Goal: Check status: Check status

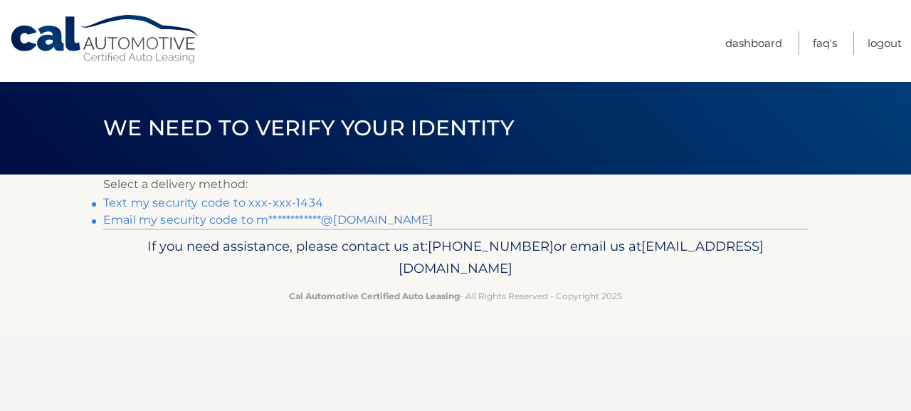
click at [300, 202] on link "Text my security code to xxx-xxx-1434" at bounding box center [213, 203] width 220 height 14
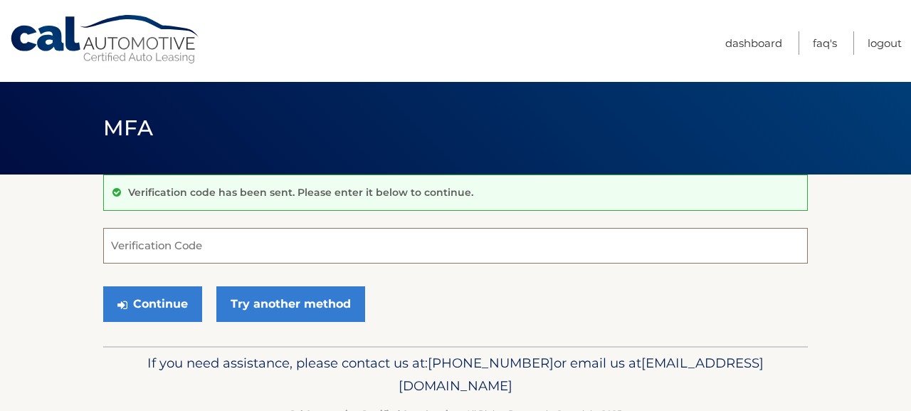
click at [221, 254] on input "Verification Code" at bounding box center [455, 246] width 705 height 36
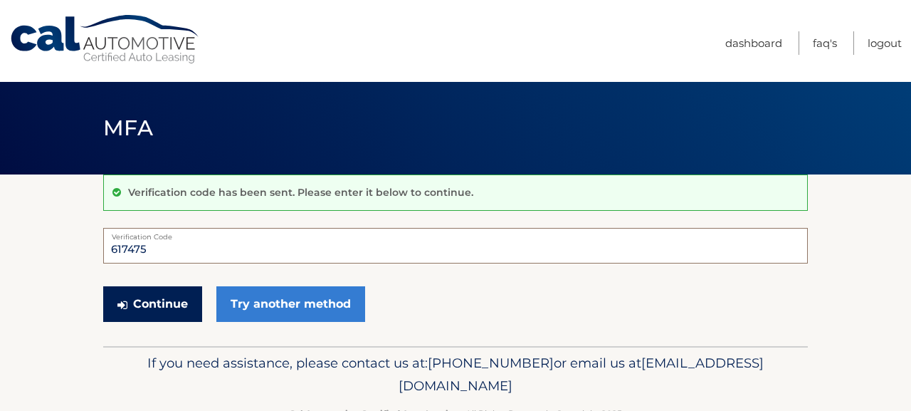
type input "617475"
click at [150, 298] on button "Continue" at bounding box center [152, 304] width 99 height 36
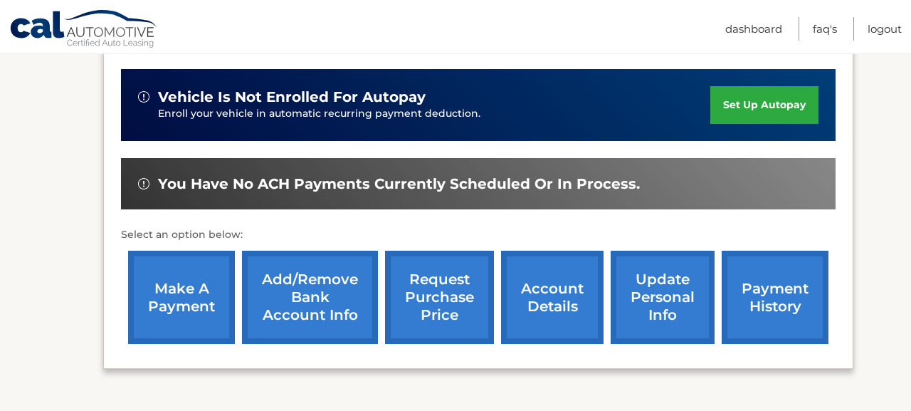
scroll to position [499, 0]
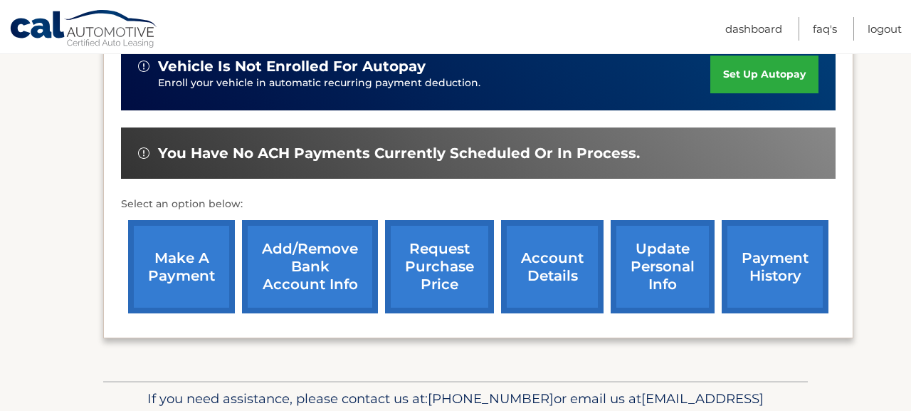
click at [580, 238] on link "account details" at bounding box center [552, 266] width 103 height 93
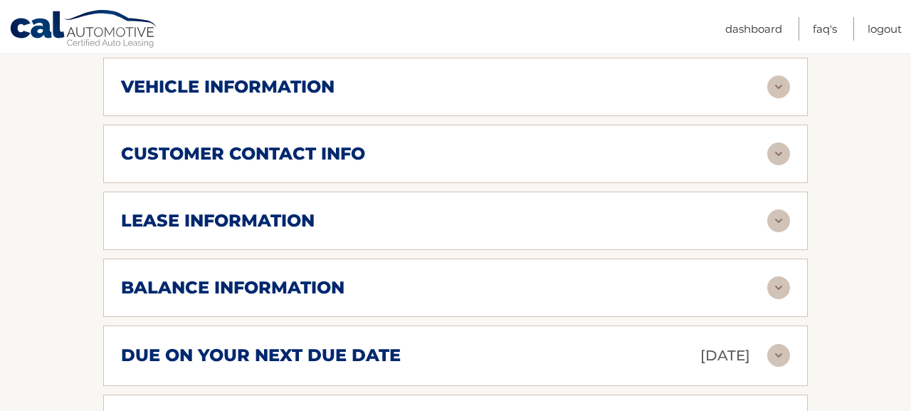
scroll to position [721, 0]
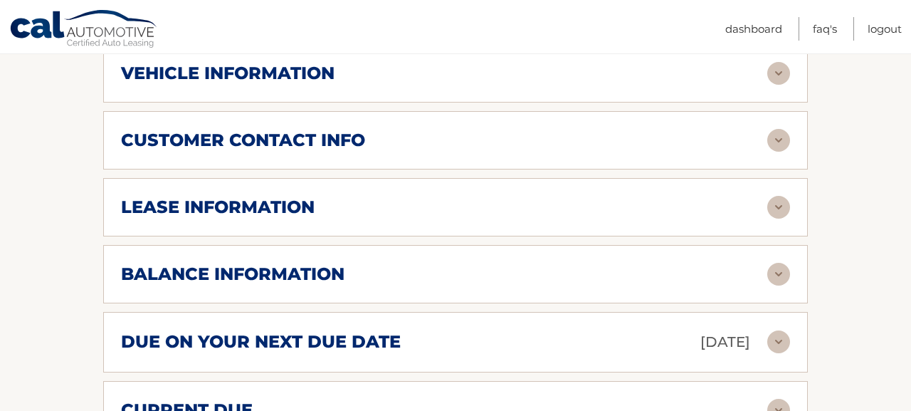
click at [515, 86] on div "vehicle information vehicle Year [DATE] vehicle make Volkswagen vehicle model T…" at bounding box center [455, 73] width 705 height 58
click at [771, 73] on img at bounding box center [778, 73] width 23 height 23
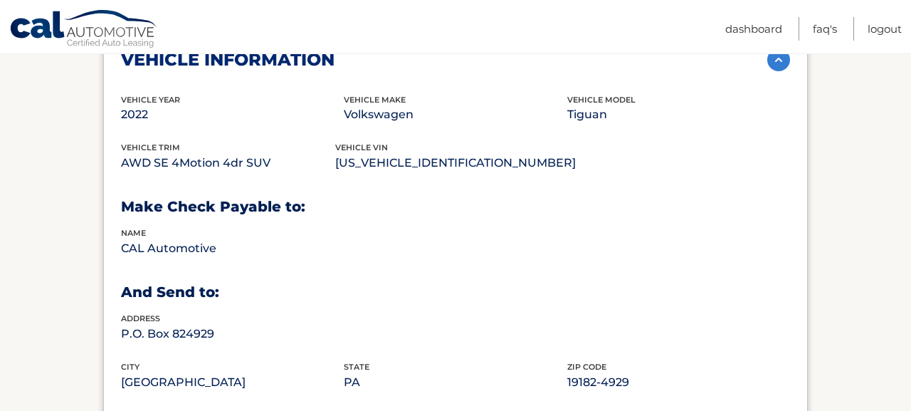
scroll to position [712, 0]
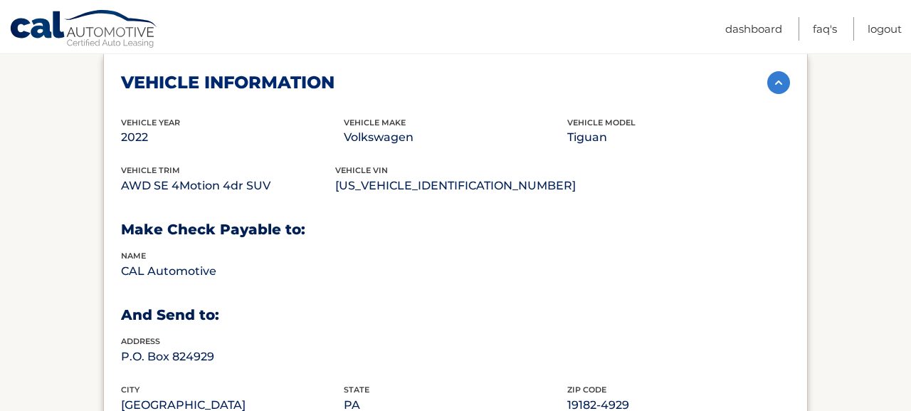
click at [782, 84] on img at bounding box center [778, 82] width 23 height 23
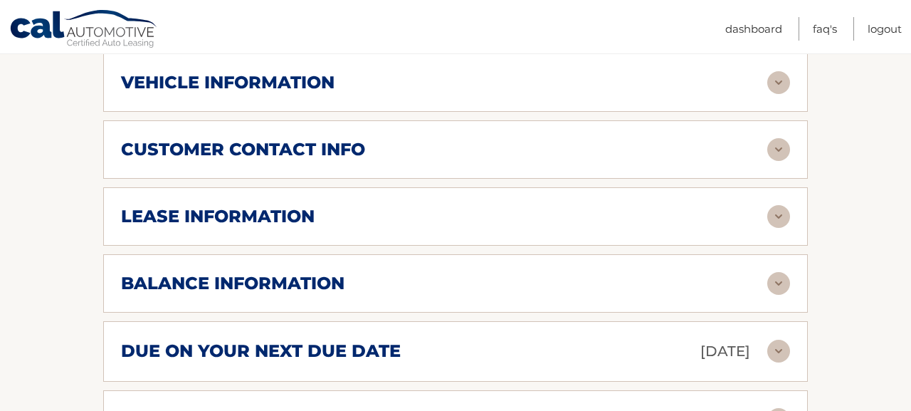
click at [783, 150] on img at bounding box center [778, 149] width 23 height 23
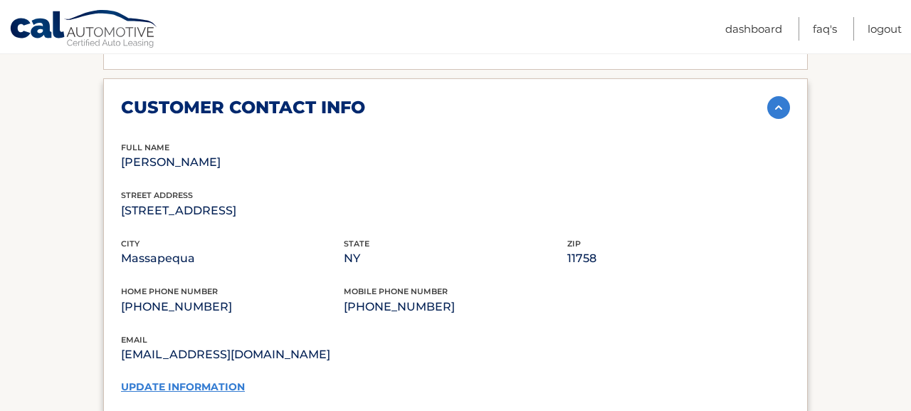
scroll to position [750, 0]
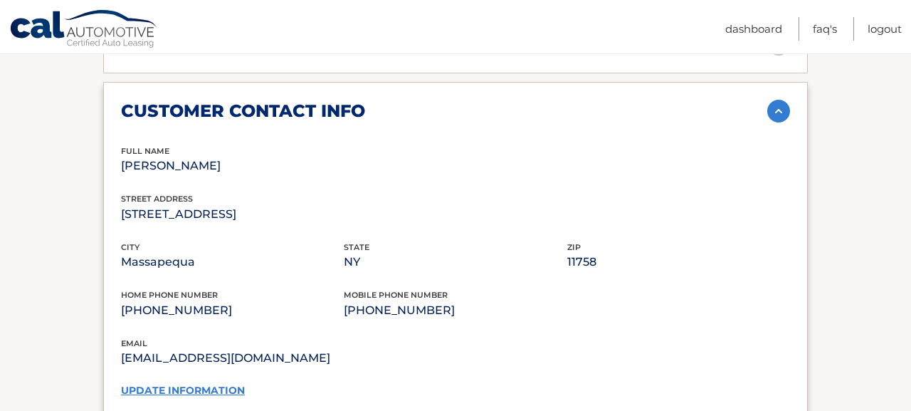
click at [777, 112] on img at bounding box center [778, 111] width 23 height 23
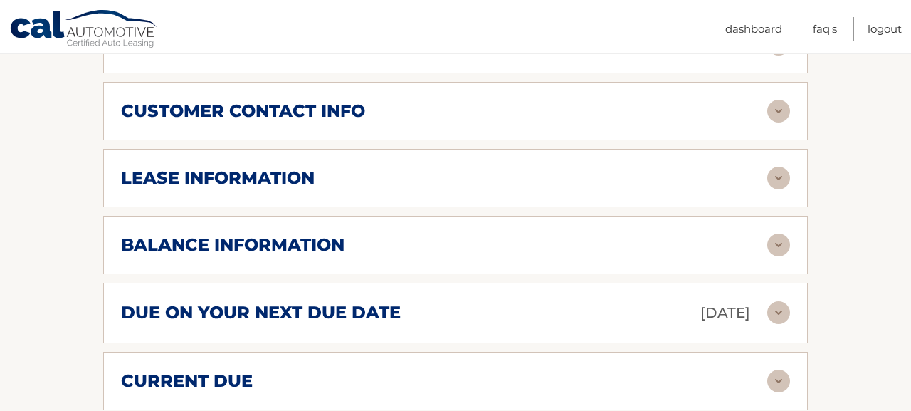
click at [777, 181] on img at bounding box center [778, 178] width 23 height 23
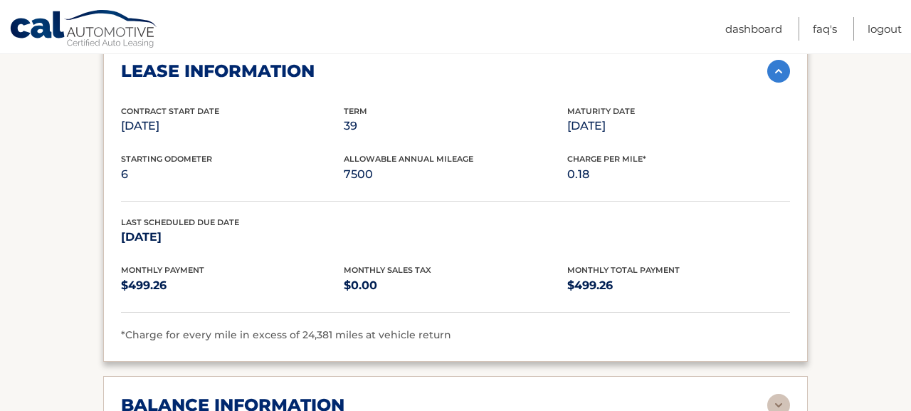
scroll to position [854, 0]
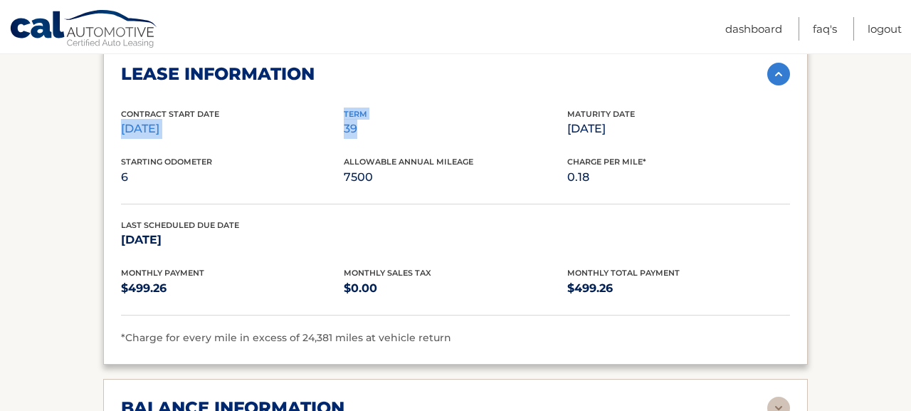
drag, startPoint x: 359, startPoint y: 129, endPoint x: 342, endPoint y: 115, distance: 22.2
click at [342, 115] on div "Contract Start Date [DATE] Term 39 Maturity Date [DATE]" at bounding box center [455, 132] width 669 height 48
click at [395, 134] on p "39" at bounding box center [455, 129] width 223 height 20
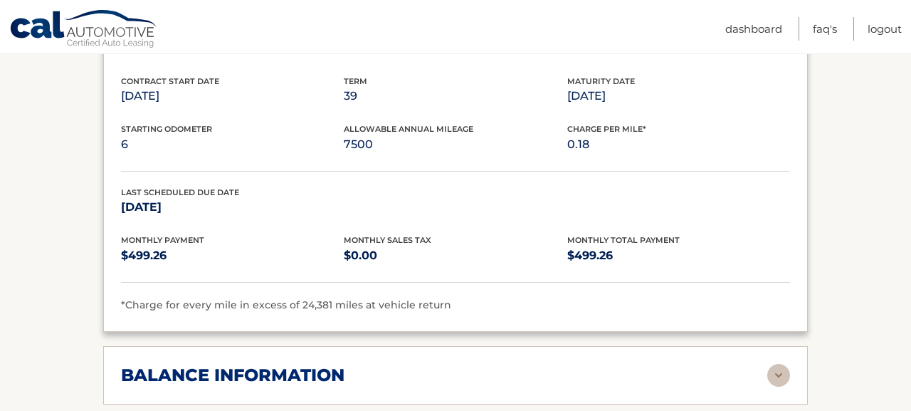
scroll to position [888, 0]
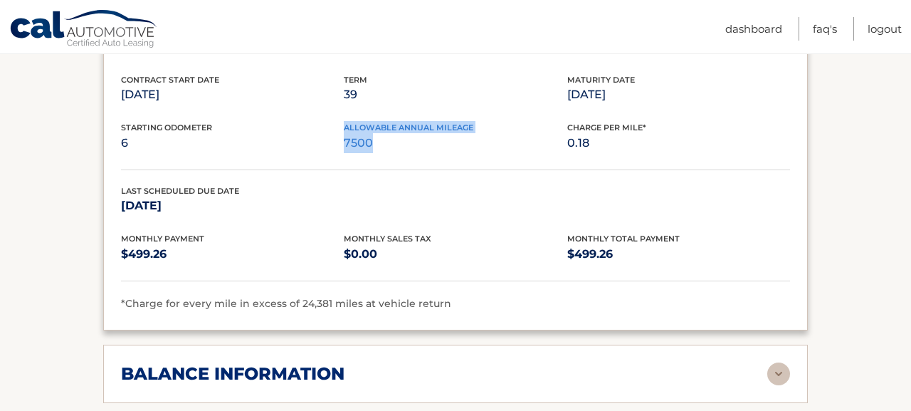
drag, startPoint x: 377, startPoint y: 145, endPoint x: 342, endPoint y: 145, distance: 34.9
click at [342, 145] on div "Starting Odometer 6 Allowable Annual Mileage 7500 Charge Per Mile* 0.18" at bounding box center [455, 145] width 669 height 48
click at [415, 162] on div "Starting Odometer 6 Allowable Annual Mileage 7500 Charge Per Mile* 0.18" at bounding box center [455, 145] width 669 height 48
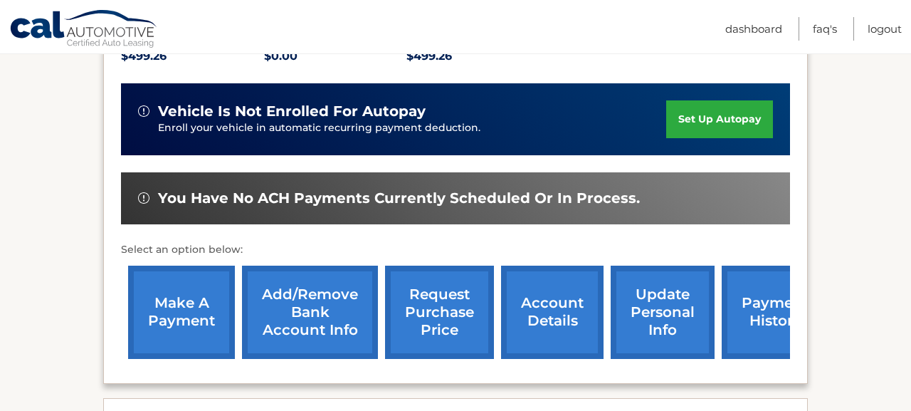
scroll to position [0, 0]
